Goal: Task Accomplishment & Management: Manage account settings

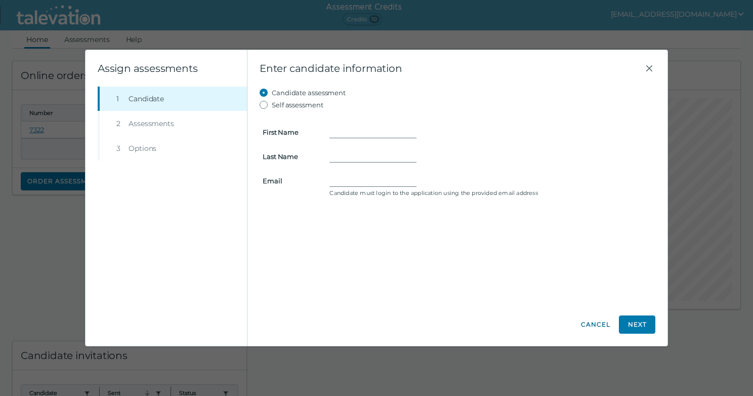
click at [594, 323] on button "Cancel" at bounding box center [595, 324] width 30 height 18
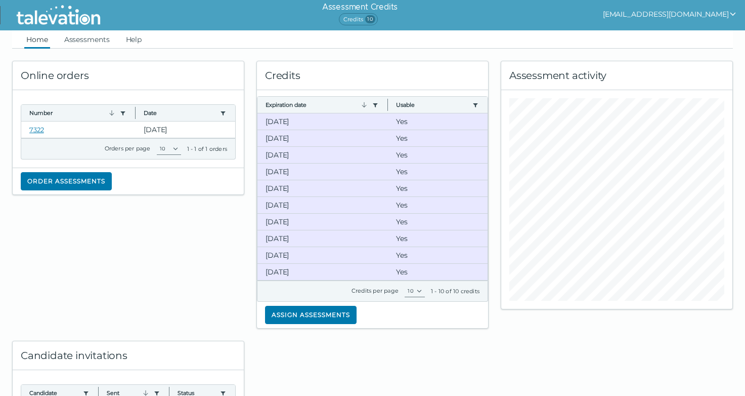
click at [6, 248] on div "Home Assessments Help Online orders Number Use left or right key to resize the …" at bounding box center [372, 271] width 745 height 482
click at [691, 15] on button "[EMAIL_ADDRESS][DOMAIN_NAME]" at bounding box center [670, 14] width 134 height 12
click at [691, 36] on div "Sign out" at bounding box center [701, 34] width 60 height 12
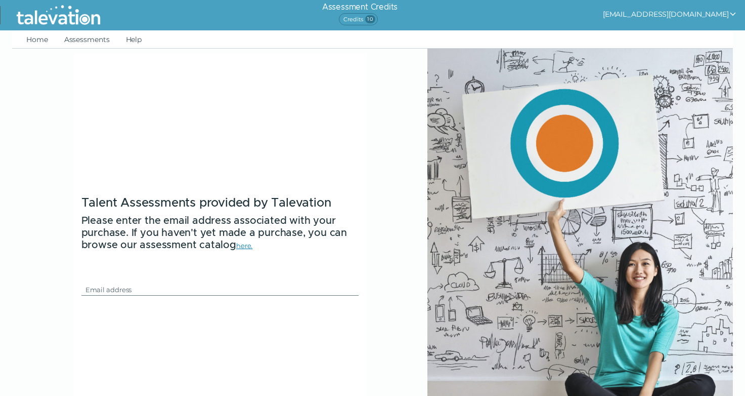
click at [700, 12] on button "[EMAIL_ADDRESS][DOMAIN_NAME]" at bounding box center [670, 14] width 134 height 12
click at [691, 36] on div "Sign out" at bounding box center [701, 34] width 60 height 12
click at [28, 40] on link "Home" at bounding box center [37, 39] width 26 height 18
